Goal: Task Accomplishment & Management: Use online tool/utility

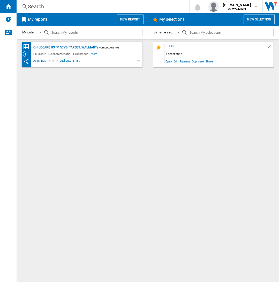
click at [127, 23] on button "New report" at bounding box center [130, 20] width 27 height 10
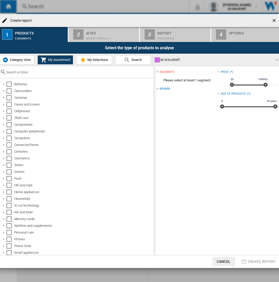
click at [24, 60] on span "Category View" at bounding box center [20, 60] width 22 height 4
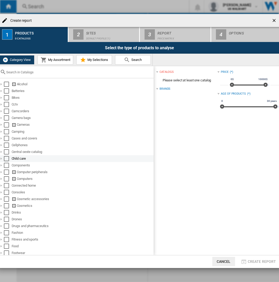
click at [3, 157] on div at bounding box center [1, 158] width 5 height 5
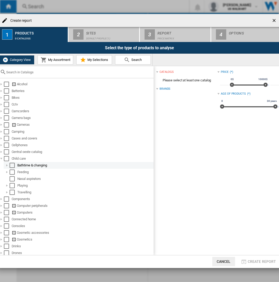
click at [5, 164] on div at bounding box center [6, 165] width 5 height 5
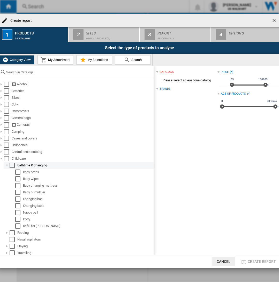
click at [6, 163] on div at bounding box center [6, 165] width 5 height 5
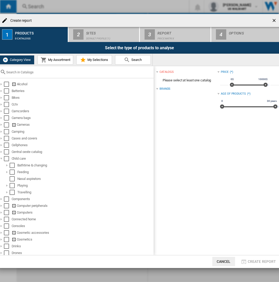
click at [225, 259] on button "Cancel" at bounding box center [224, 261] width 23 height 9
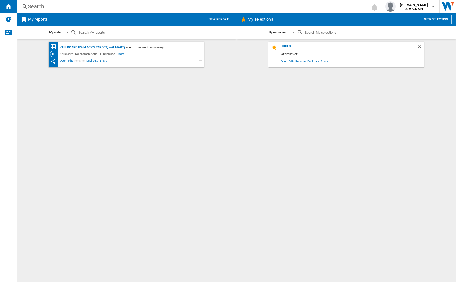
click at [279, 31] on input "text" at bounding box center [363, 32] width 120 height 7
click at [33, 18] on h2 "My reports" at bounding box center [38, 20] width 22 height 10
click at [220, 20] on button "New report" at bounding box center [218, 20] width 27 height 10
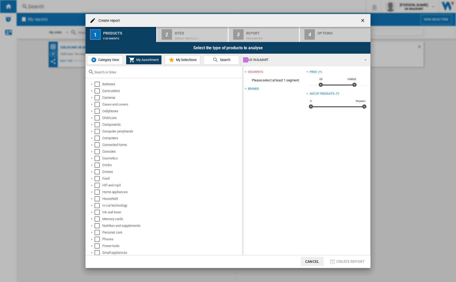
click at [110, 60] on span "Category View" at bounding box center [108, 60] width 22 height 4
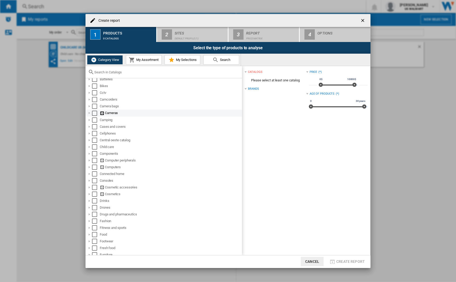
scroll to position [12, 0]
click at [95, 144] on div "Select" at bounding box center [94, 146] width 5 height 5
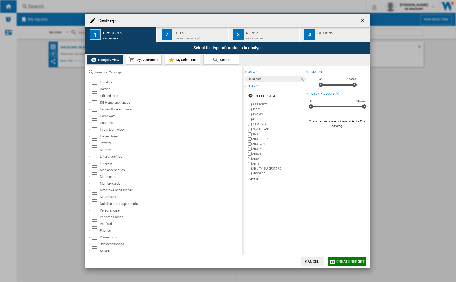
scroll to position [185, 0]
click at [90, 210] on div "Create report ..." at bounding box center [89, 209] width 5 height 5
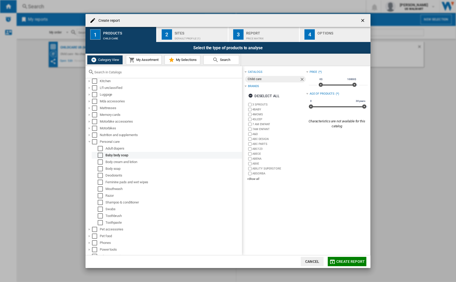
scroll to position [267, 0]
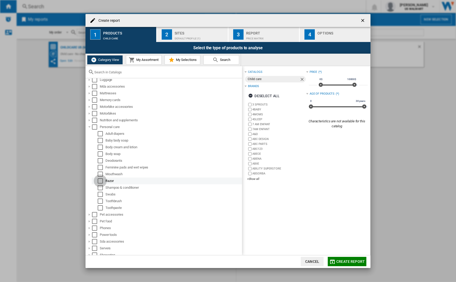
click at [99, 180] on div "Select" at bounding box center [100, 180] width 5 height 5
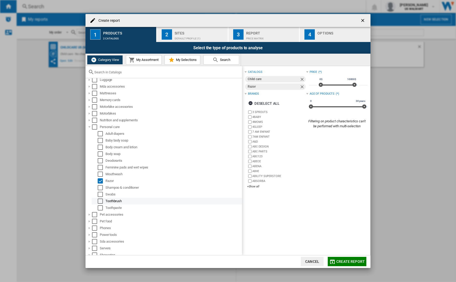
click at [99, 200] on div "Select" at bounding box center [100, 200] width 5 height 5
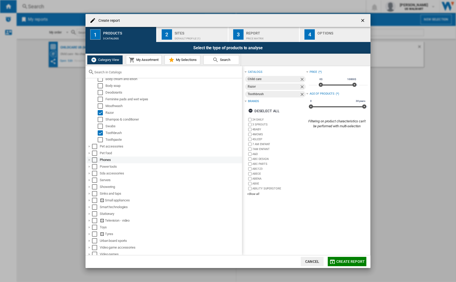
scroll to position [338, 0]
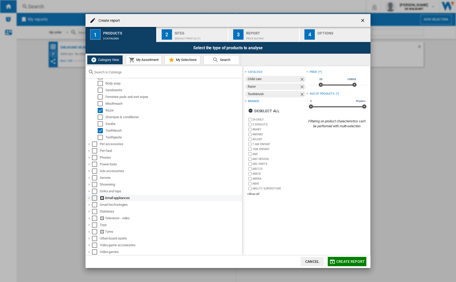
click at [90, 198] on div "Create report ..." at bounding box center [89, 197] width 5 height 5
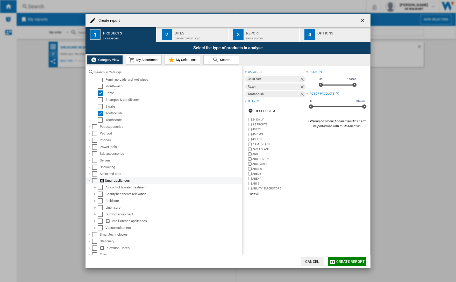
scroll to position [356, 0]
click at [94, 199] on div "Create report ..." at bounding box center [94, 199] width 5 height 5
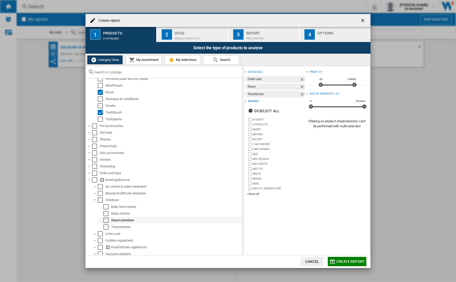
click at [106, 220] on div "Select" at bounding box center [105, 220] width 5 height 5
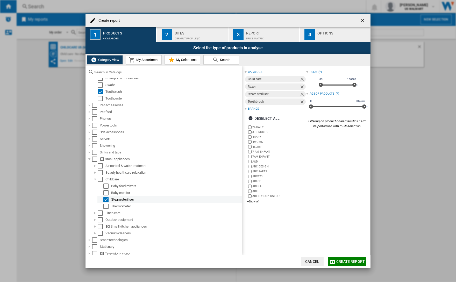
scroll to position [380, 0]
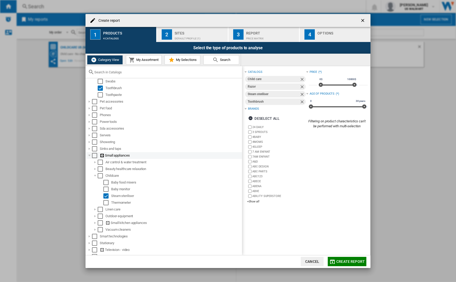
click at [89, 154] on div "Create report ..." at bounding box center [89, 155] width 5 height 5
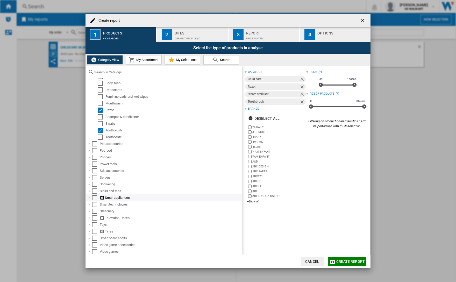
click at [89, 197] on div "Create report ..." at bounding box center [89, 197] width 5 height 5
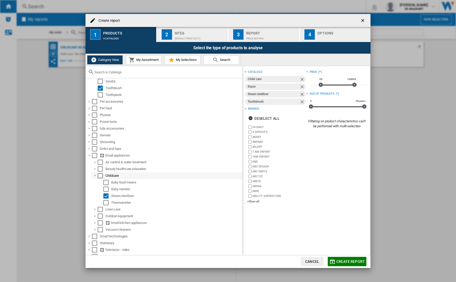
click at [94, 175] on div "Create report ..." at bounding box center [94, 175] width 5 height 5
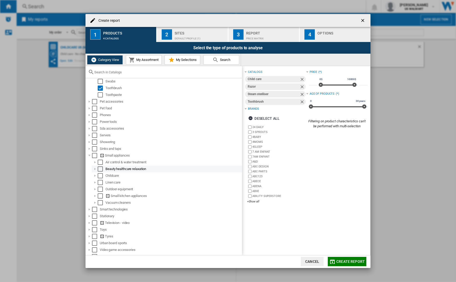
click at [95, 170] on div "Create report ..." at bounding box center [94, 168] width 5 height 5
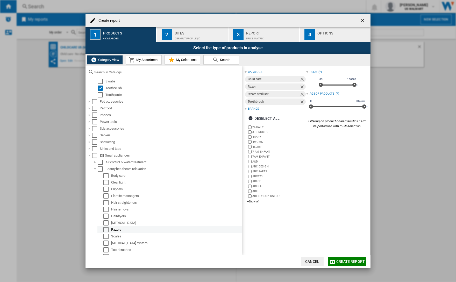
click at [107, 228] on div "Select" at bounding box center [105, 229] width 5 height 5
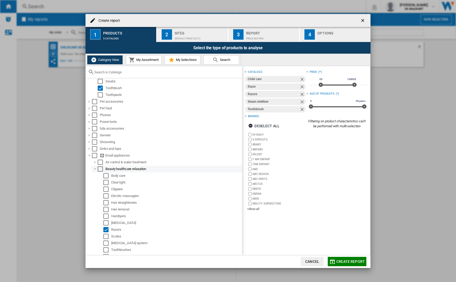
click at [100, 168] on div "Select" at bounding box center [100, 168] width 5 height 5
click at [95, 168] on div "Create report ..." at bounding box center [94, 168] width 5 height 5
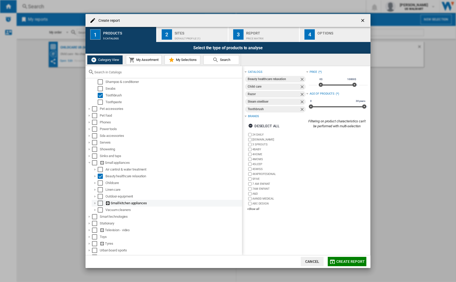
scroll to position [372, 0]
click at [90, 216] on div "Create report ..." at bounding box center [89, 217] width 5 height 5
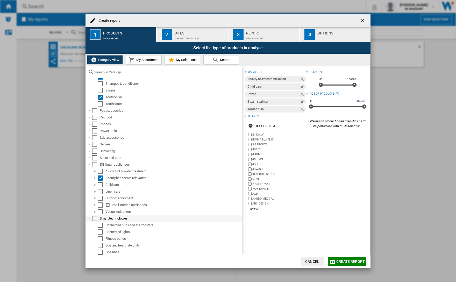
scroll to position [368, 0]
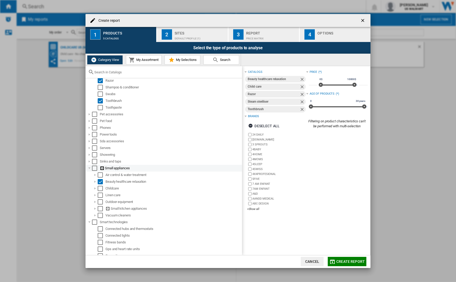
click at [89, 167] on div "Create report ..." at bounding box center [89, 168] width 5 height 5
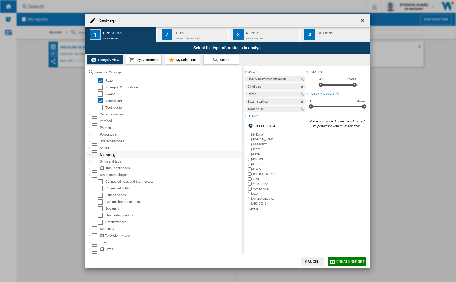
click at [89, 154] on div "Create report ..." at bounding box center [89, 154] width 5 height 5
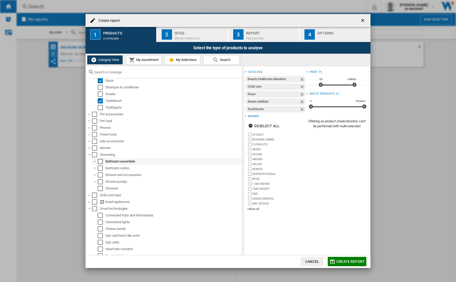
click at [94, 161] on div "Create report ..." at bounding box center [94, 161] width 5 height 5
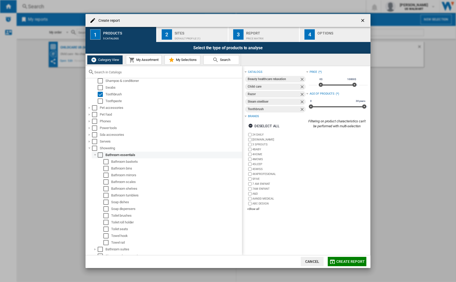
scroll to position [375, 0]
click at [95, 152] on div "Create report ..." at bounding box center [94, 153] width 5 height 5
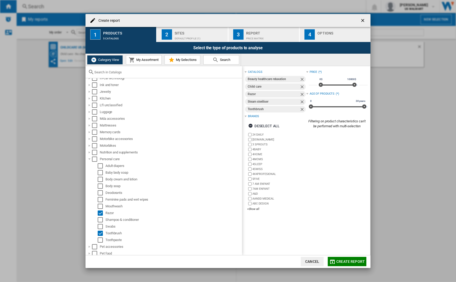
scroll to position [235, 0]
click at [89, 159] on div "Create report ..." at bounding box center [89, 159] width 5 height 5
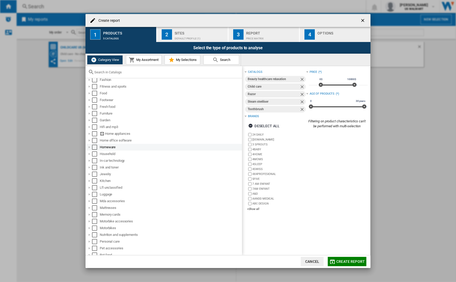
scroll to position [153, 0]
click at [89, 152] on div "Create report ..." at bounding box center [89, 154] width 5 height 5
click at [89, 147] on div "Create report ..." at bounding box center [89, 147] width 5 height 5
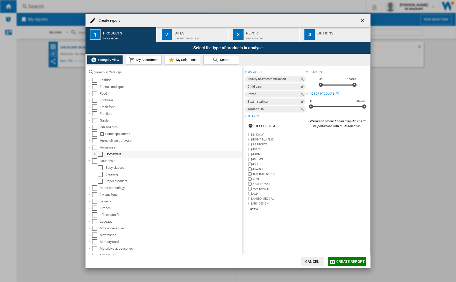
click at [95, 153] on div "Create report ..." at bounding box center [94, 154] width 5 height 5
click at [100, 161] on div "Create report ..." at bounding box center [100, 160] width 5 height 5
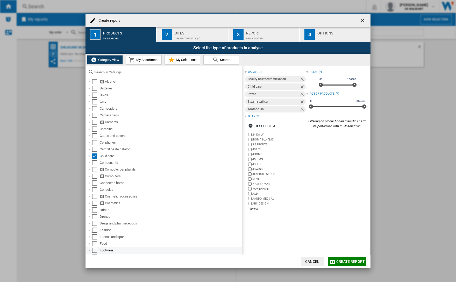
scroll to position [0, 0]
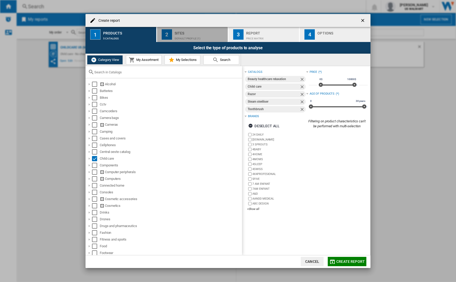
click at [176, 36] on div "Default profile (1)" at bounding box center [200, 36] width 51 height 5
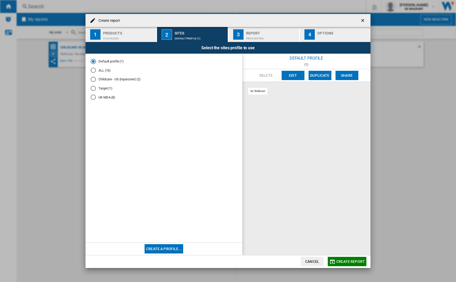
click at [279, 73] on button "Edit" at bounding box center [293, 75] width 23 height 9
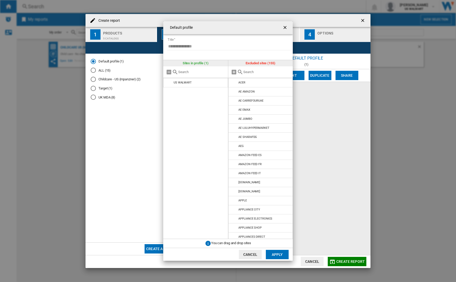
click at [182, 73] on input "text" at bounding box center [201, 72] width 47 height 4
click at [251, 72] on input "text" at bounding box center [266, 72] width 47 height 4
type input "US"
click at [233, 119] on md-icon at bounding box center [234, 119] width 6 height 6
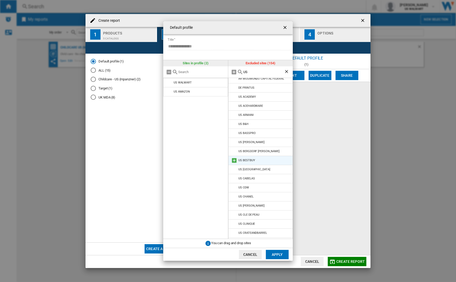
click at [233, 159] on md-icon at bounding box center [234, 160] width 6 height 6
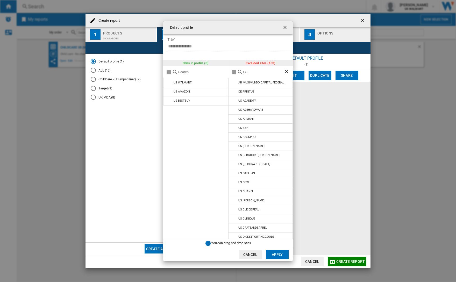
click at [272, 255] on button "Apply" at bounding box center [277, 254] width 23 height 9
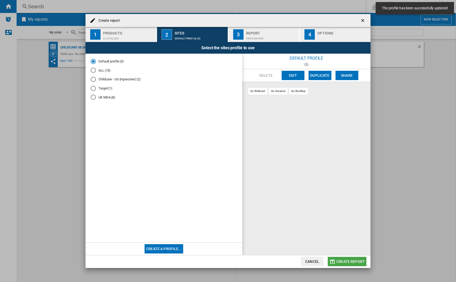
click at [279, 260] on span "Create report" at bounding box center [350, 261] width 28 height 4
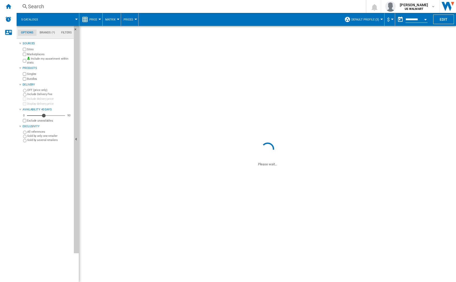
click at [41, 32] on md-tab-item "Brands (*)" at bounding box center [47, 33] width 21 height 6
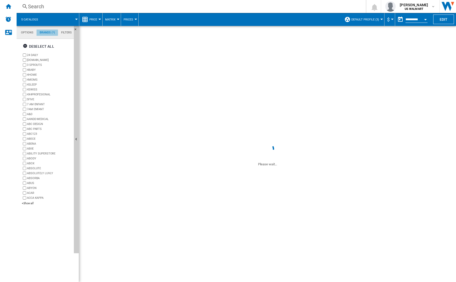
scroll to position [20, 0]
click at [28, 32] on md-tab-item "Options" at bounding box center [27, 33] width 19 height 6
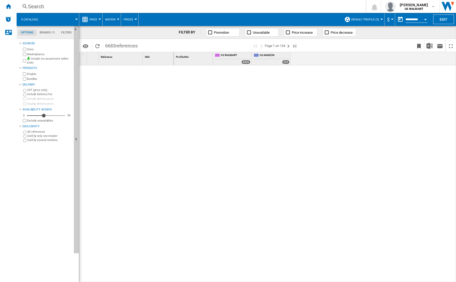
click at [109, 20] on span "Matrix" at bounding box center [110, 19] width 10 height 3
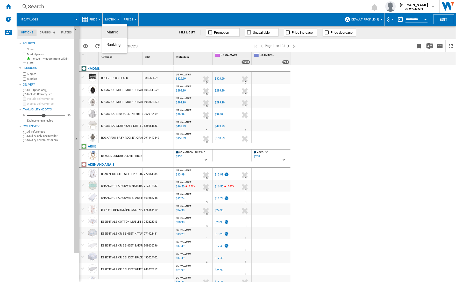
click at [110, 19] on md-backdrop at bounding box center [228, 141] width 456 height 282
click at [85, 18] on ng-md-icon at bounding box center [85, 19] width 6 height 6
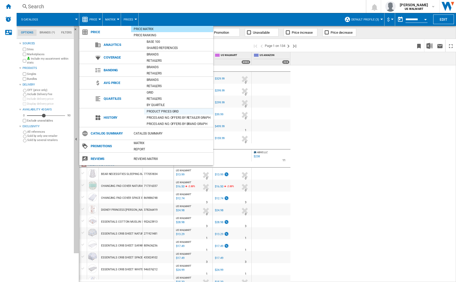
click at [169, 112] on div "Product prices grid" at bounding box center [178, 111] width 69 height 5
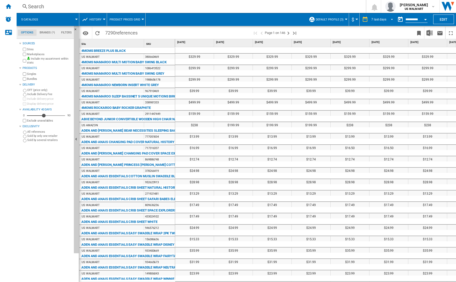
click at [279, 21] on md-select-value "7 last days" at bounding box center [383, 20] width 24 height 8
click at [279, 75] on div "16 last weeks" at bounding box center [381, 74] width 19 height 4
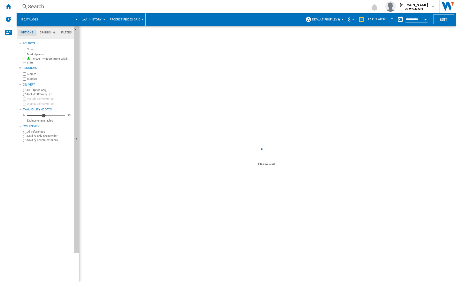
click at [279, 19] on button "Open calendar" at bounding box center [425, 18] width 9 height 9
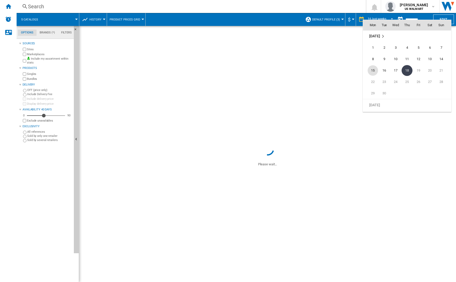
click at [279, 70] on span "15" at bounding box center [373, 70] width 10 height 10
type input "**********"
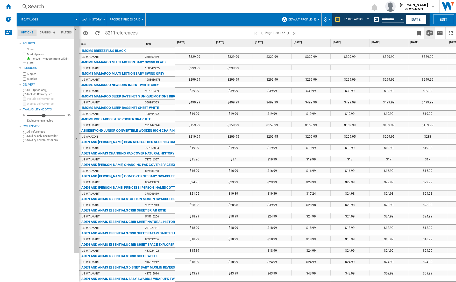
click at [279, 33] on img "Download in Excel" at bounding box center [429, 33] width 6 height 6
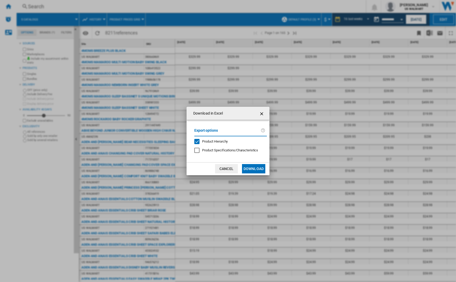
click at [258, 166] on button "Download" at bounding box center [253, 168] width 23 height 9
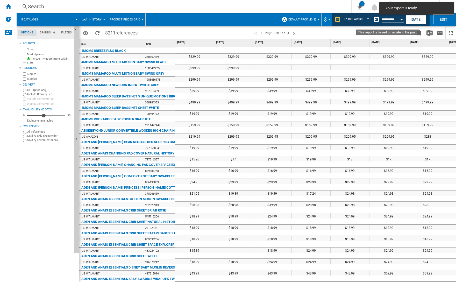
click at [279, 19] on button "Open calendar" at bounding box center [401, 18] width 9 height 9
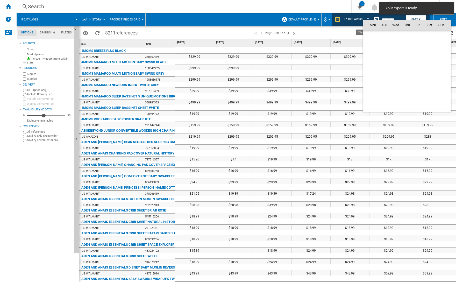
scroll to position [2471, 0]
click at [279, 19] on div at bounding box center [228, 141] width 456 height 282
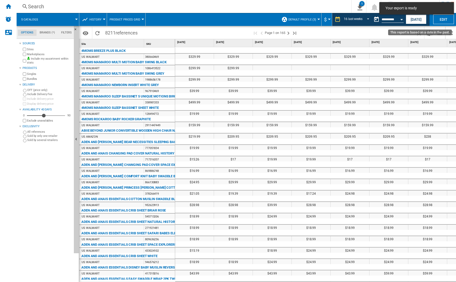
click at [279, 19] on div "Open calendar" at bounding box center [401, 19] width 3 height 1
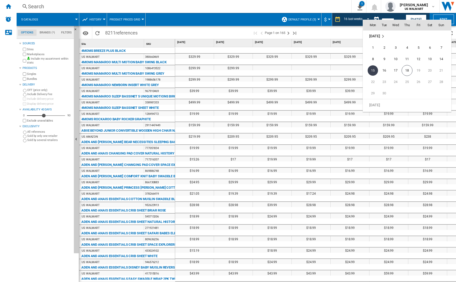
click at [279, 72] on span "15" at bounding box center [373, 70] width 10 height 10
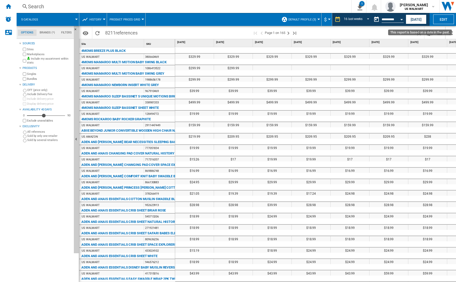
click at [279, 20] on input "**********" at bounding box center [393, 20] width 22 height 5
click at [279, 20] on button "Open calendar" at bounding box center [401, 18] width 9 height 9
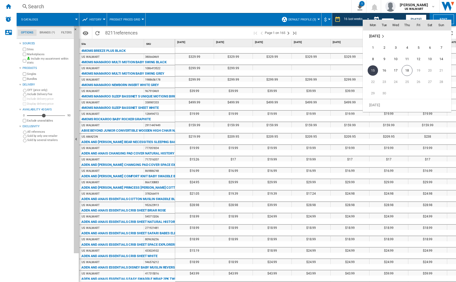
click at [279, 71] on span "15" at bounding box center [373, 70] width 10 height 10
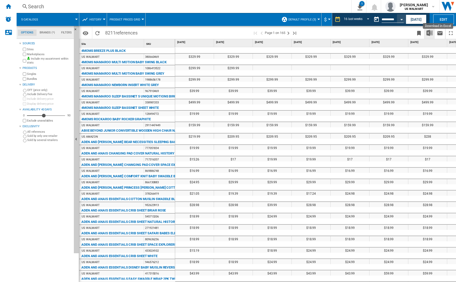
click at [279, 34] on img "Download in Excel" at bounding box center [429, 33] width 6 height 6
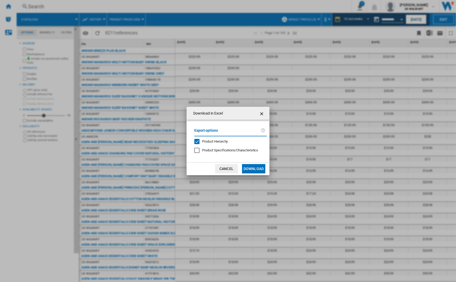
click at [254, 168] on button "Download" at bounding box center [253, 168] width 23 height 9
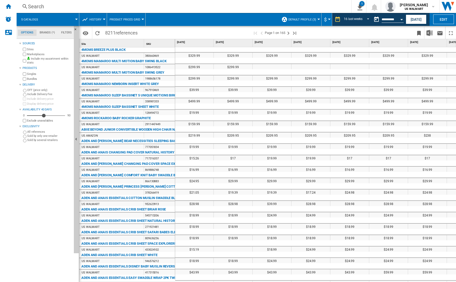
scroll to position [0, 0]
click at [279, 19] on div "Open calendar" at bounding box center [401, 19] width 3 height 1
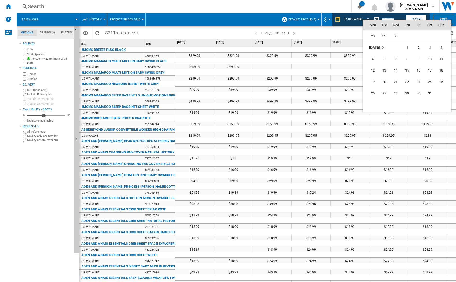
scroll to position [2177, 0]
click at [279, 89] on span "19" at bounding box center [373, 90] width 10 height 10
type input "**********"
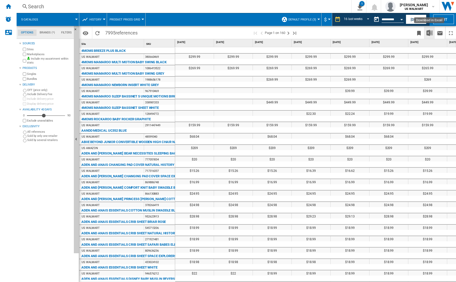
click at [279, 33] on img "Download in Excel" at bounding box center [429, 33] width 6 height 6
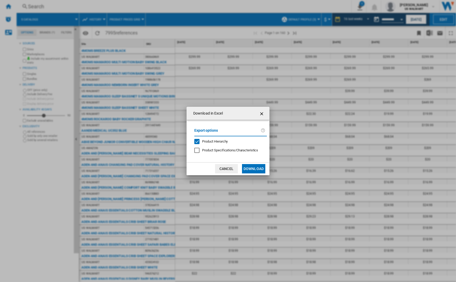
click at [253, 169] on button "Download" at bounding box center [253, 168] width 23 height 9
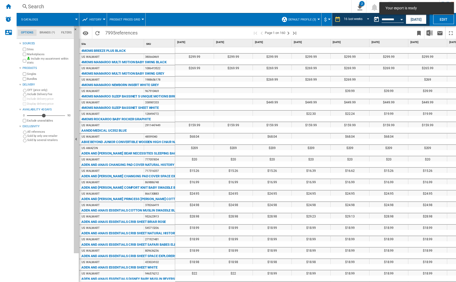
click at [279, 35] on span at bounding box center [358, 33] width 112 height 12
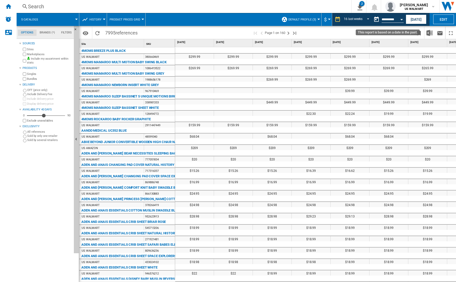
click at [279, 19] on input "**********" at bounding box center [393, 20] width 22 height 5
click at [279, 20] on div "16 last weeks" at bounding box center [353, 20] width 19 height 4
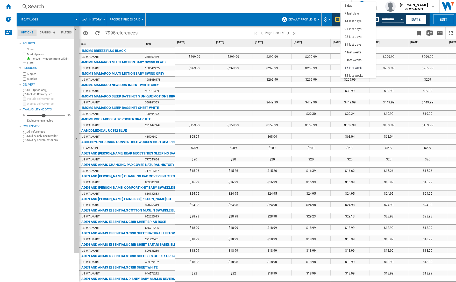
scroll to position [33, 0]
click at [279, 33] on md-backdrop at bounding box center [228, 141] width 456 height 282
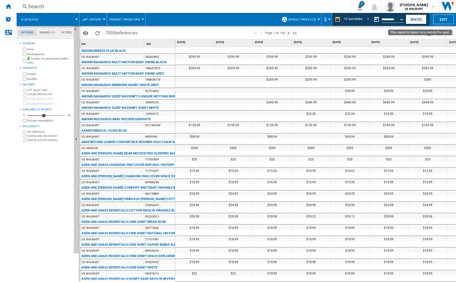
click at [279, 19] on div "Open calendar" at bounding box center [401, 19] width 3 height 1
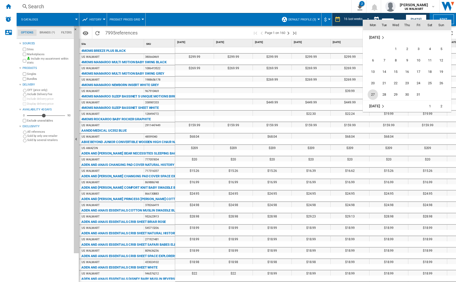
scroll to position [1919, 0]
click at [279, 97] on span "27" at bounding box center [373, 96] width 10 height 10
type input "**********"
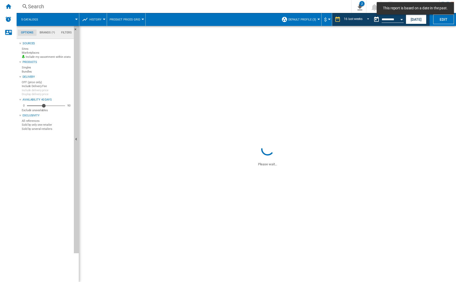
click at [279, 18] on span "REPORTS.WIZARD.STEPS.REPORT.STEPS.REPORT_OPTIONS.PERIOD: 16 last weeks" at bounding box center [366, 19] width 6 height 5
click at [279, 19] on md-backdrop at bounding box center [228, 141] width 456 height 282
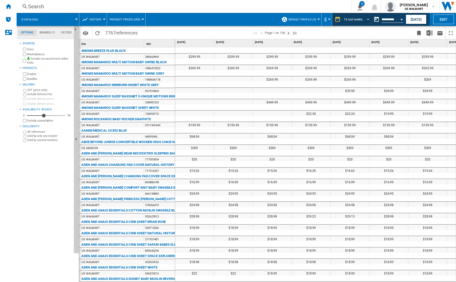
click at [279, 19] on div "16 last weeks" at bounding box center [353, 20] width 19 height 4
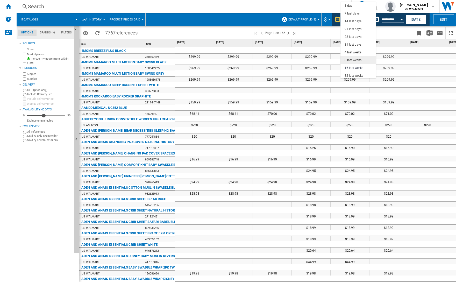
scroll to position [33, 0]
click at [279, 27] on div "8 last weeks" at bounding box center [353, 27] width 17 height 4
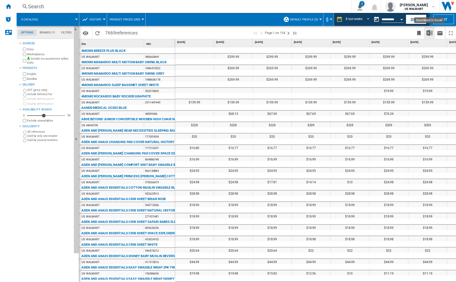
click at [279, 34] on img "Download in Excel" at bounding box center [429, 33] width 6 height 6
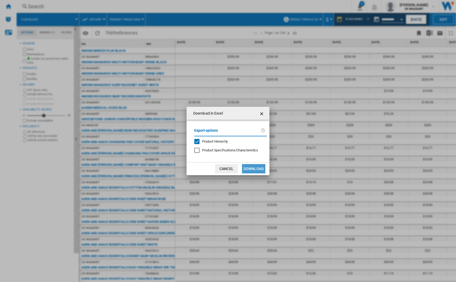
click at [248, 168] on button "Download" at bounding box center [253, 168] width 23 height 9
